Goal: Use online tool/utility: Utilize a website feature to perform a specific function

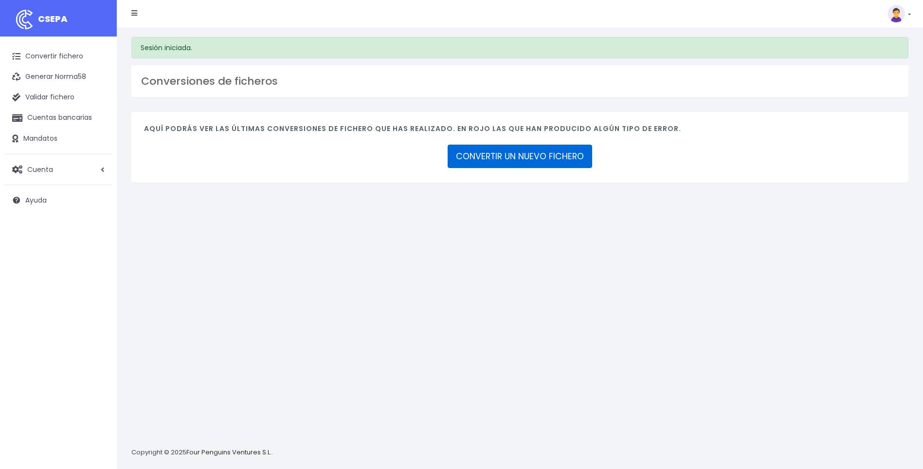
click at [499, 152] on link "CONVERTIR UN NUEVO FICHERO" at bounding box center [520, 156] width 145 height 23
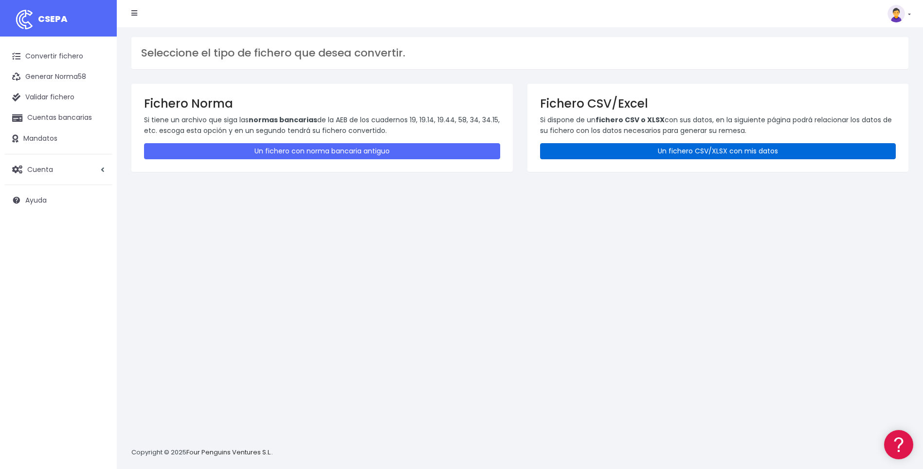
click at [673, 150] on link "Un fichero CSV/XLSX con mis datos" at bounding box center [718, 151] width 356 height 16
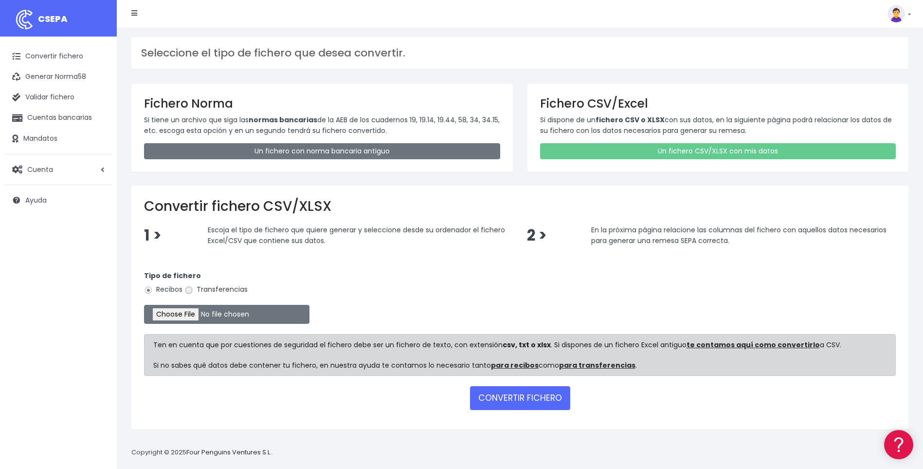
click at [190, 289] on input "Transferencias" at bounding box center [188, 290] width 9 height 9
radio input "true"
click at [191, 315] on input "file" at bounding box center [226, 314] width 165 height 19
type input "C:\fakepath\A10.csv"
click at [515, 400] on button "CONVERTIR FICHERO" at bounding box center [520, 397] width 100 height 23
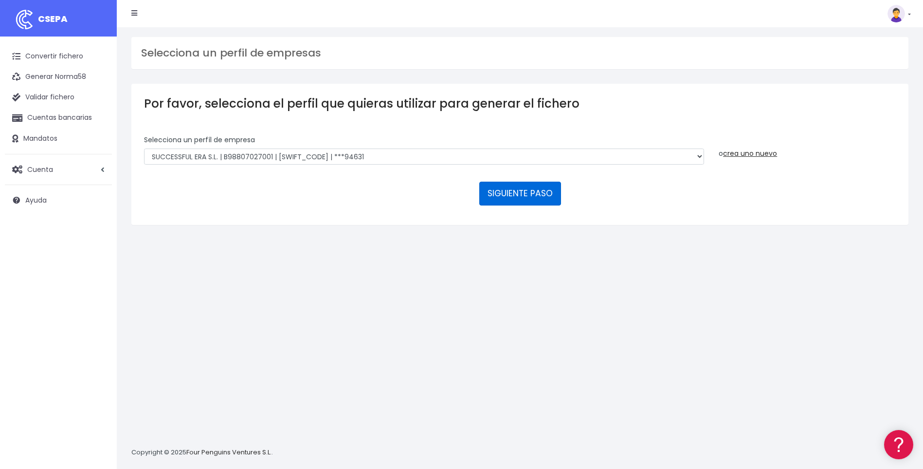
click at [517, 194] on button "SIGUIENTE PASO" at bounding box center [520, 192] width 82 height 23
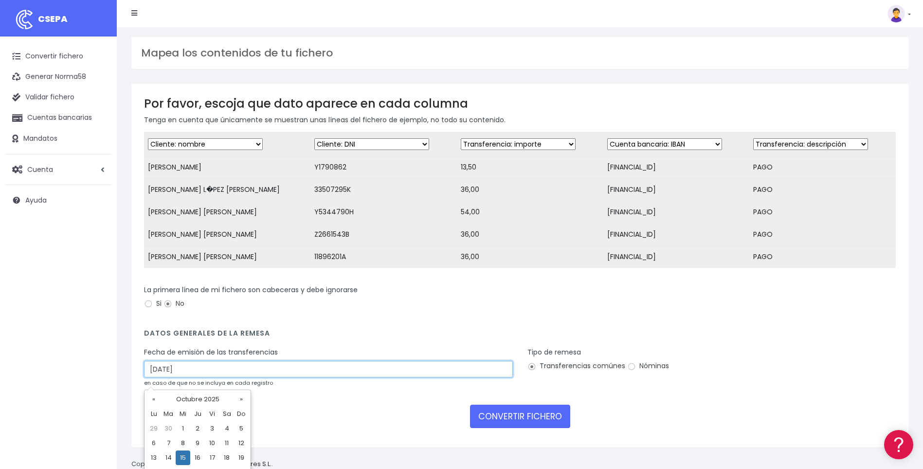
click at [155, 377] on input "15/10/2025" at bounding box center [328, 369] width 369 height 17
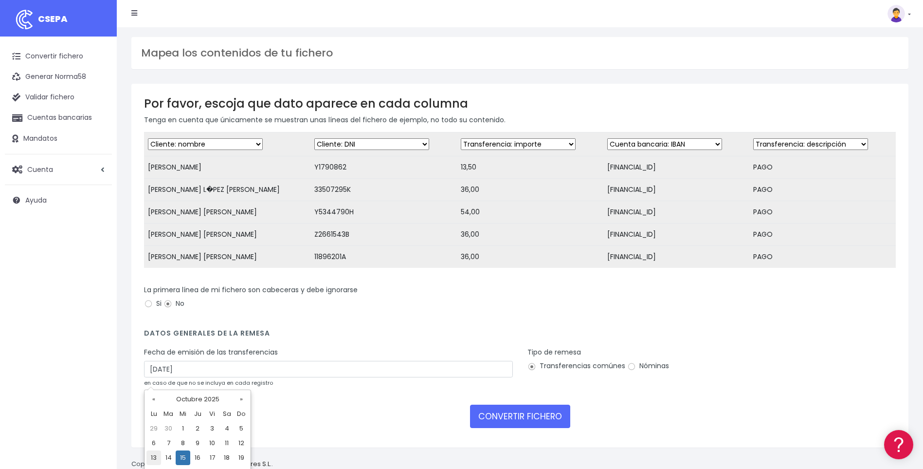
click at [152, 457] on td "13" at bounding box center [153, 457] width 15 height 15
type input "13/10/2025"
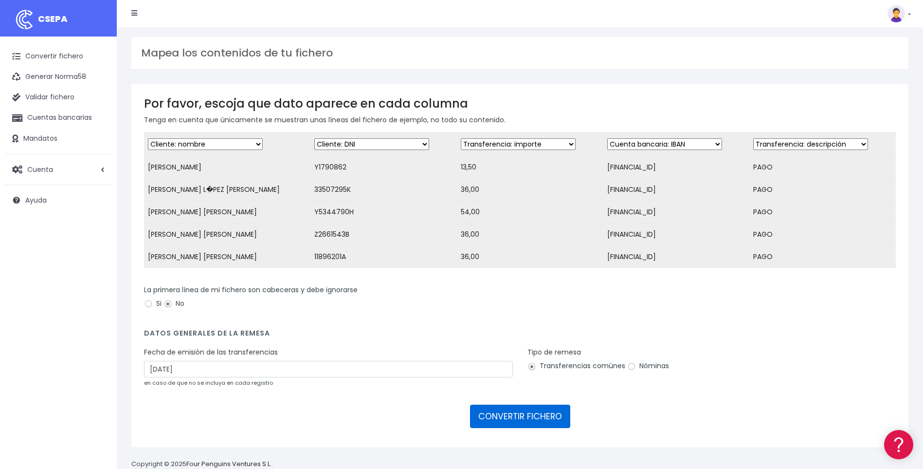
click at [507, 426] on button "CONVERTIR FICHERO" at bounding box center [520, 415] width 100 height 23
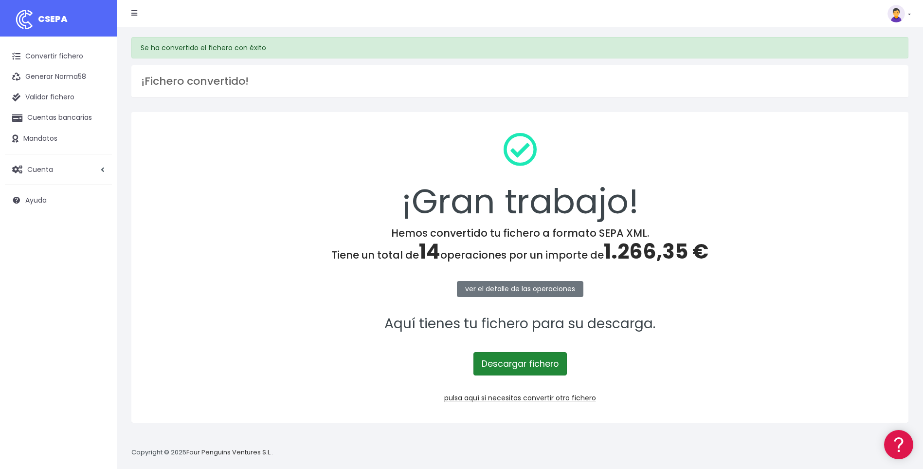
click at [553, 366] on link "Descargar fichero" at bounding box center [519, 363] width 93 height 23
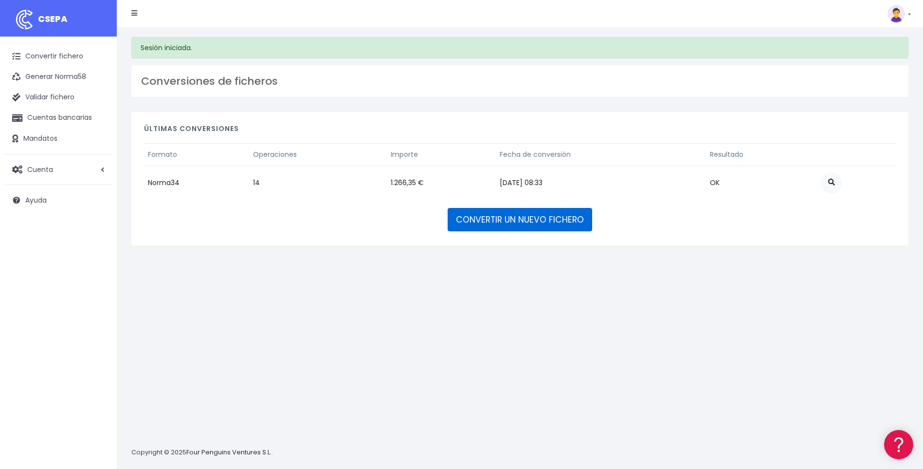
click at [540, 218] on link "CONVERTIR UN NUEVO FICHERO" at bounding box center [520, 219] width 145 height 23
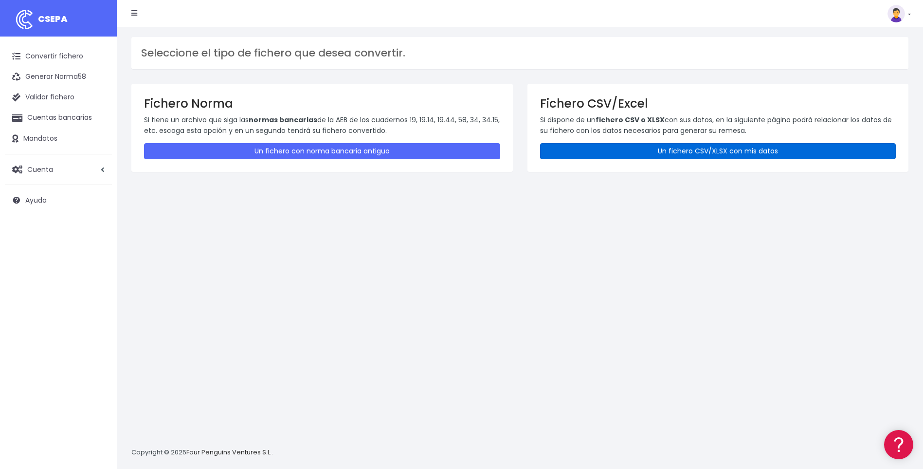
click at [675, 149] on link "Un fichero CSV/XLSX con mis datos" at bounding box center [718, 151] width 356 height 16
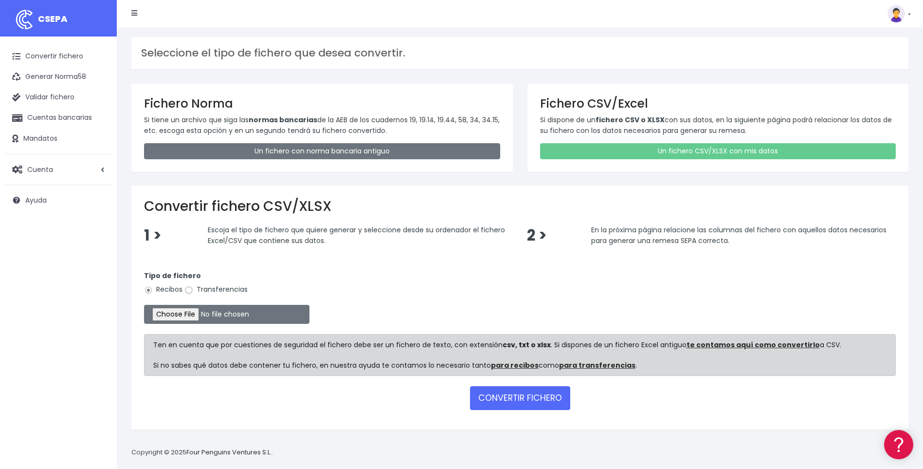
click at [190, 290] on input "Transferencias" at bounding box center [188, 290] width 9 height 9
radio input "true"
click at [198, 313] on input "file" at bounding box center [226, 314] width 165 height 19
type input "C:\fakepath\A11.csv"
click at [505, 397] on button "CONVERTIR FICHERO" at bounding box center [520, 397] width 100 height 23
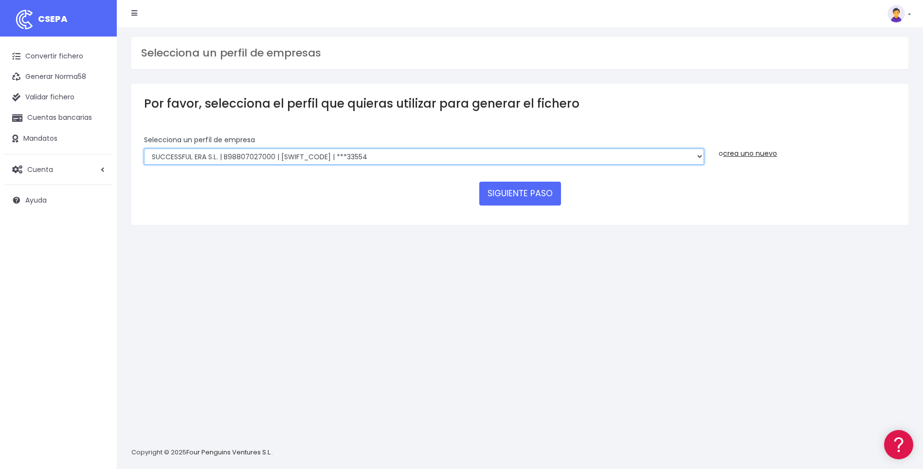
click at [699, 155] on select "SUCCESSFUL ERA S.L. | B98807027000 | BSABESBBXXX | ***33554 SERVICE FOR YOU S.L…" at bounding box center [424, 156] width 560 height 17
select select "2585"
click at [144, 148] on select "SUCCESSFUL ERA S.L. | B98807027000 | BSABESBBXXX | ***33554 SERVICE FOR YOU S.L…" at bounding box center [424, 156] width 560 height 17
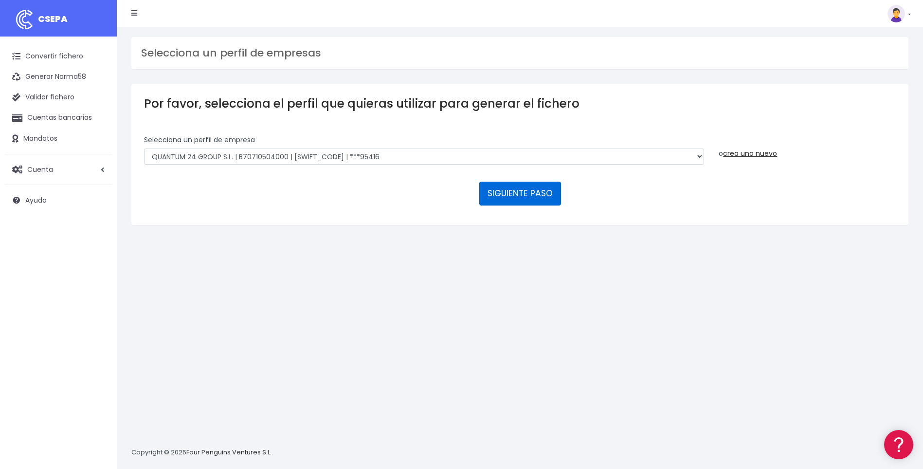
click at [519, 195] on button "SIGUIENTE PASO" at bounding box center [520, 192] width 82 height 23
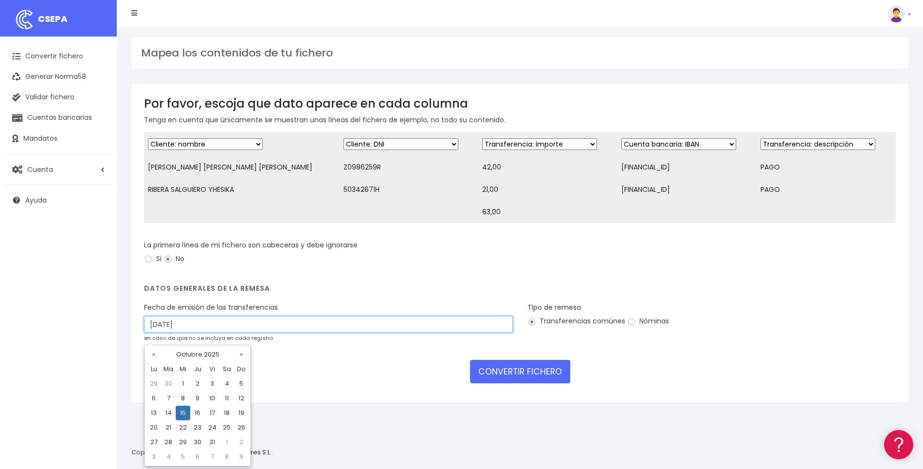
click at [150, 331] on input "15/10/2025" at bounding box center [328, 324] width 369 height 17
click at [153, 413] on td "13" at bounding box center [153, 412] width 15 height 15
type input "13/10/2025"
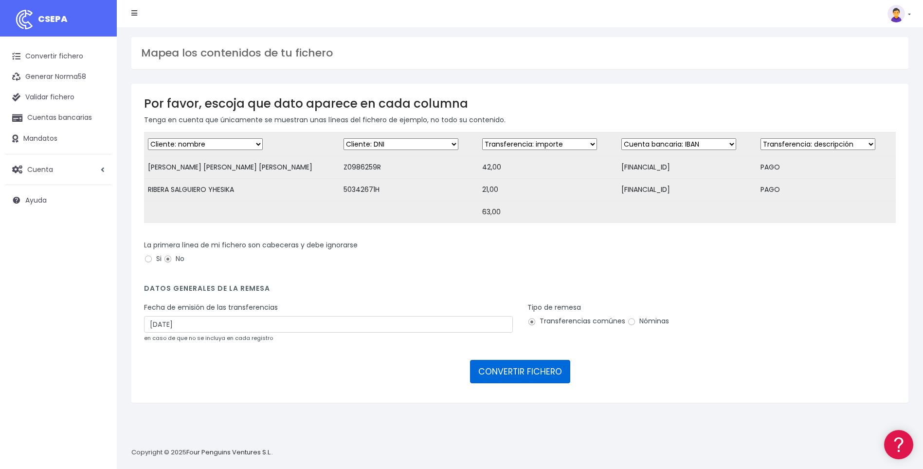
click at [509, 380] on button "CONVERTIR FICHERO" at bounding box center [520, 371] width 100 height 23
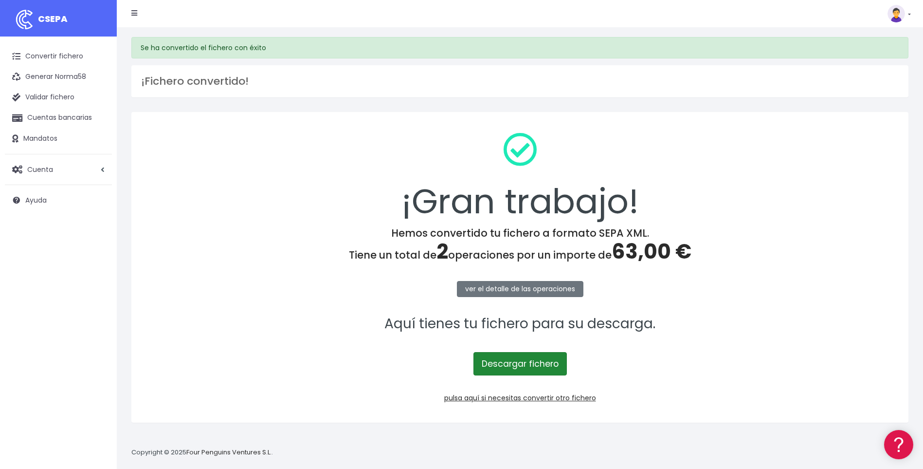
click at [518, 365] on link "Descargar fichero" at bounding box center [519, 363] width 93 height 23
